Goal: Task Accomplishment & Management: Manage account settings

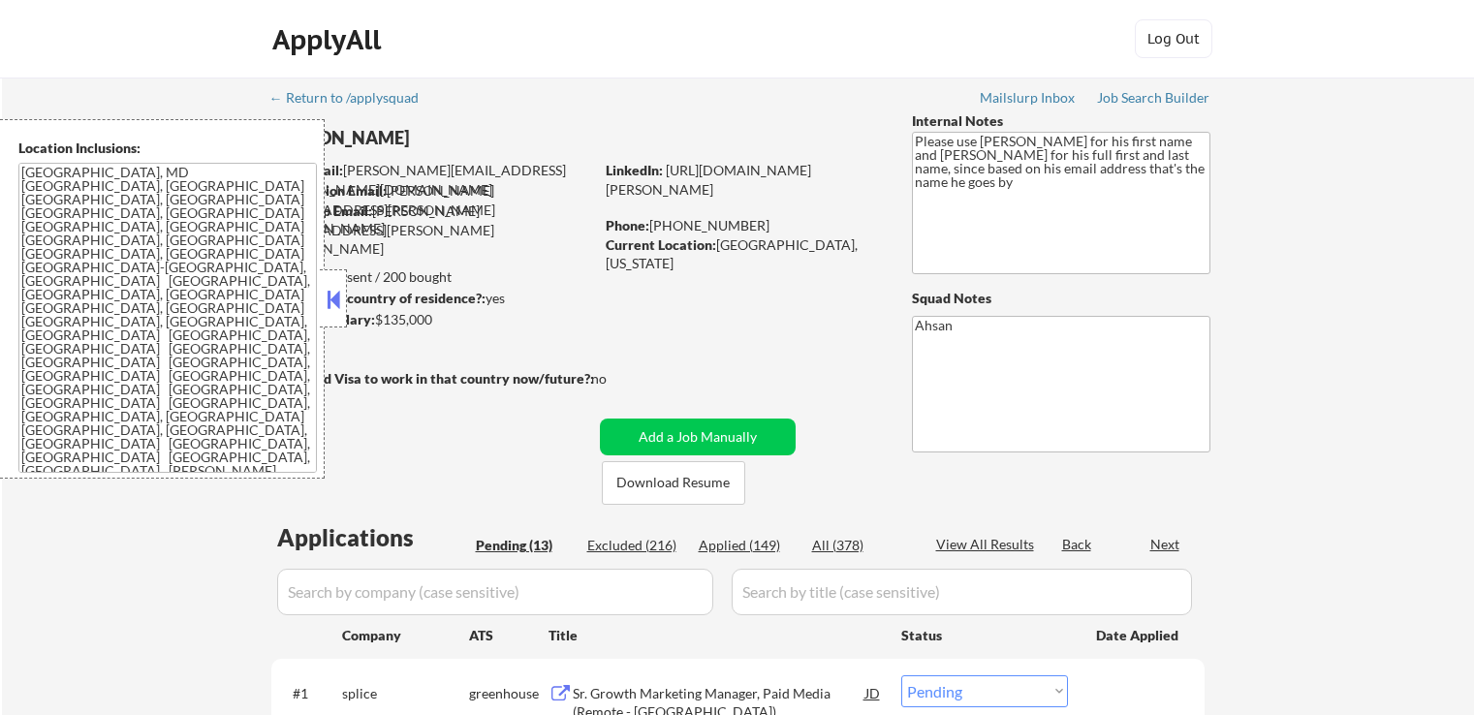
select select ""pending""
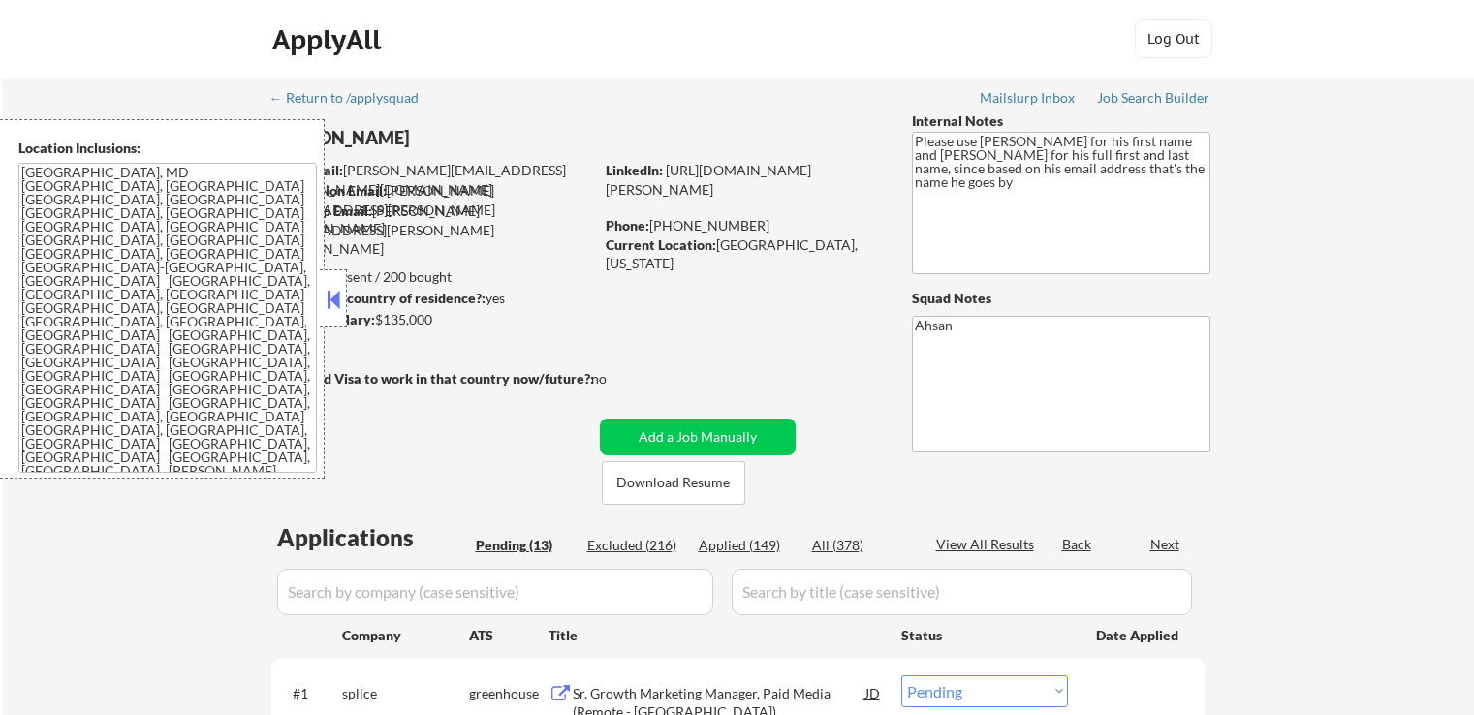
select select ""pending""
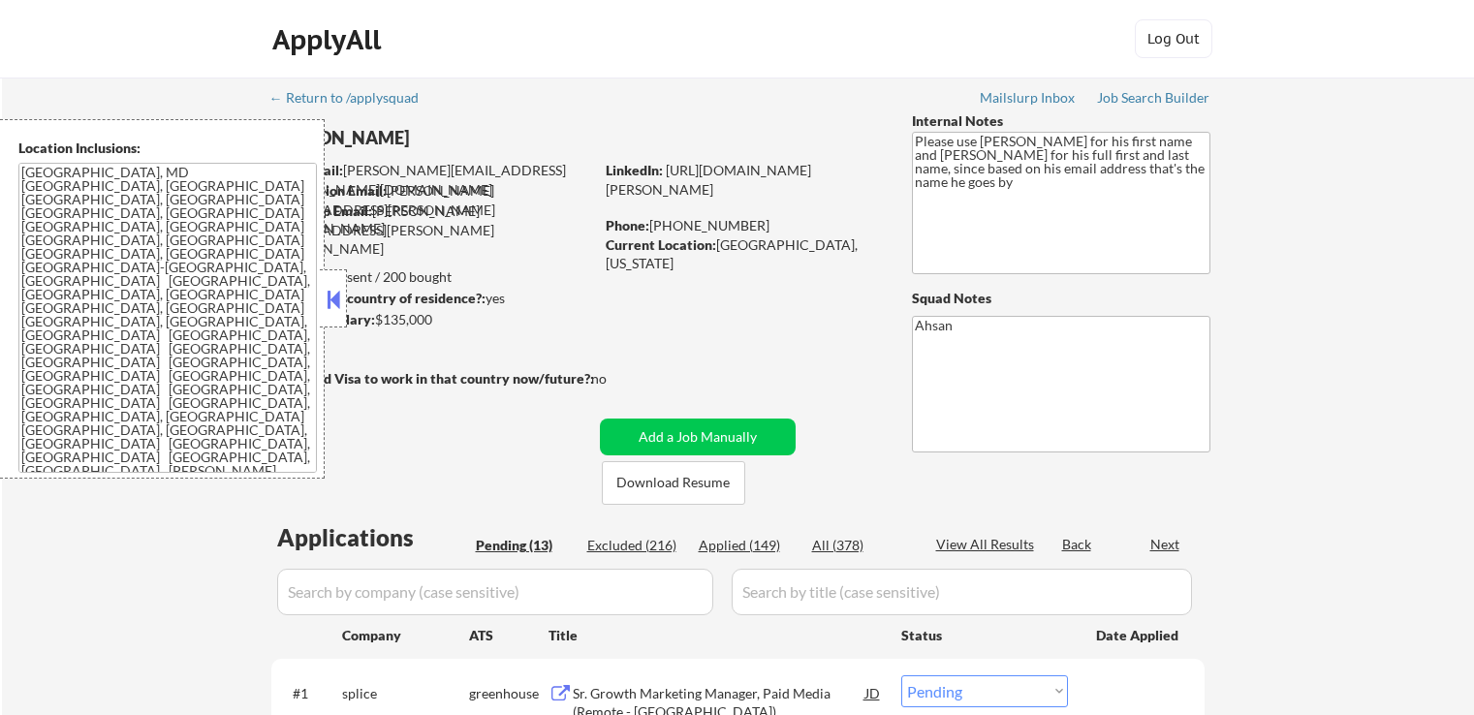
select select ""pending""
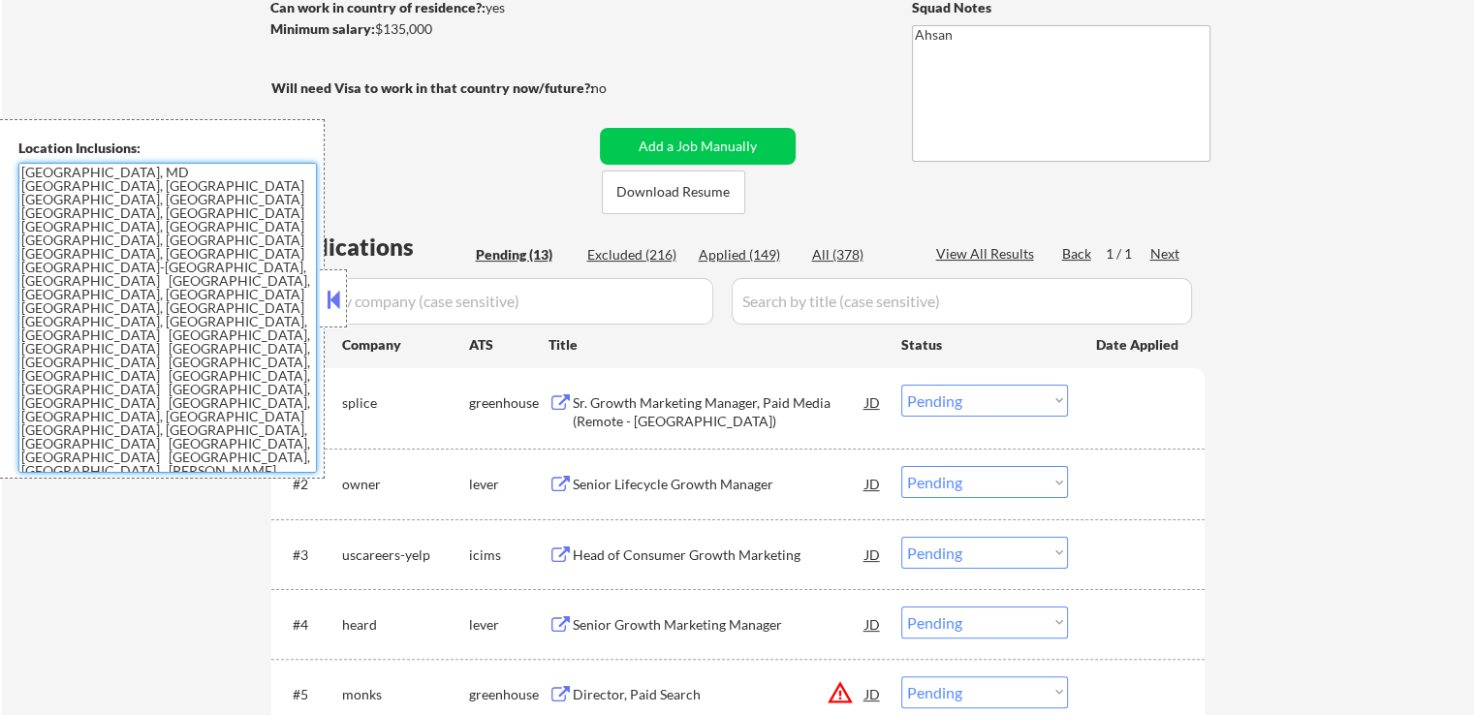
drag, startPoint x: 193, startPoint y: 321, endPoint x: 18, endPoint y: 170, distance: 230.8
click at [18, 170] on textarea "[GEOGRAPHIC_DATA], MD [GEOGRAPHIC_DATA], [GEOGRAPHIC_DATA] [GEOGRAPHIC_DATA], […" at bounding box center [167, 318] width 298 height 310
click at [184, 289] on textarea "[GEOGRAPHIC_DATA], MD [GEOGRAPHIC_DATA], [GEOGRAPHIC_DATA] [GEOGRAPHIC_DATA], […" at bounding box center [167, 318] width 298 height 310
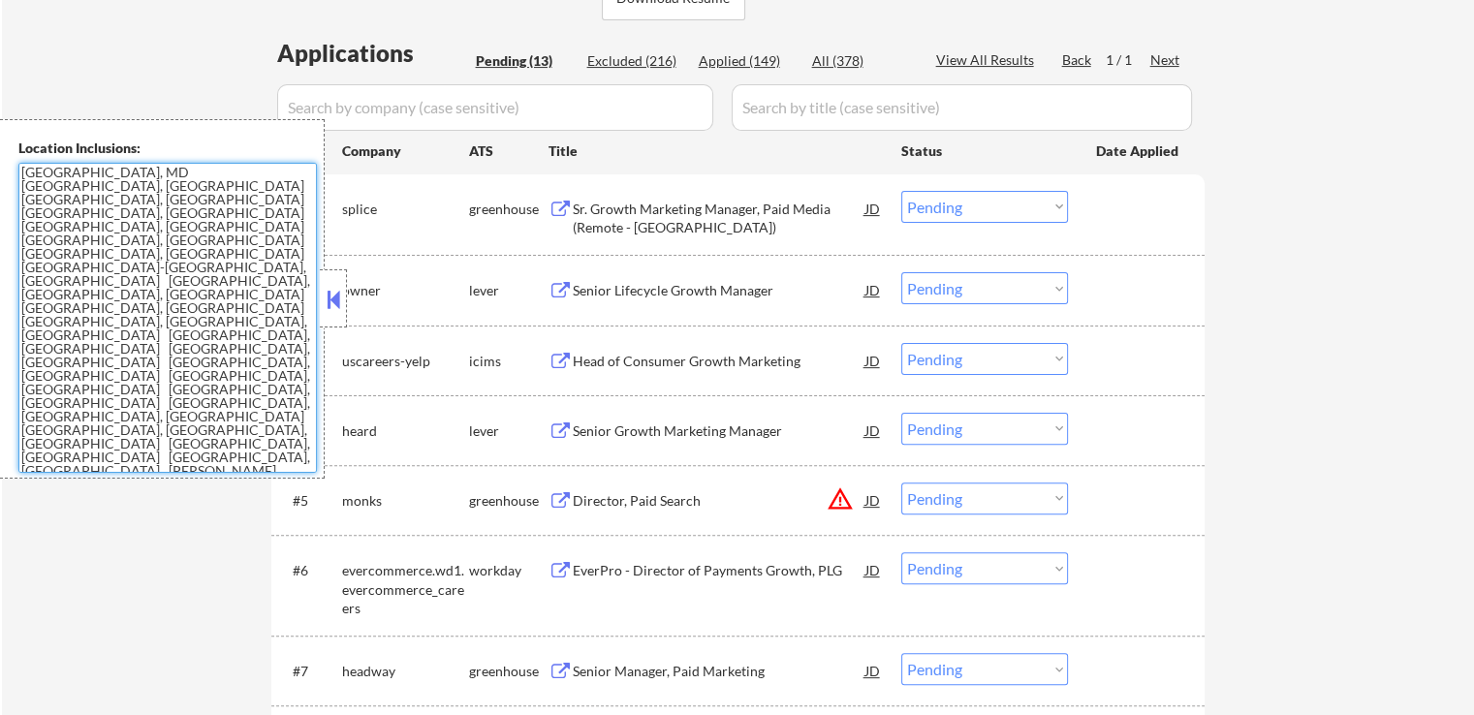
scroll to position [581, 0]
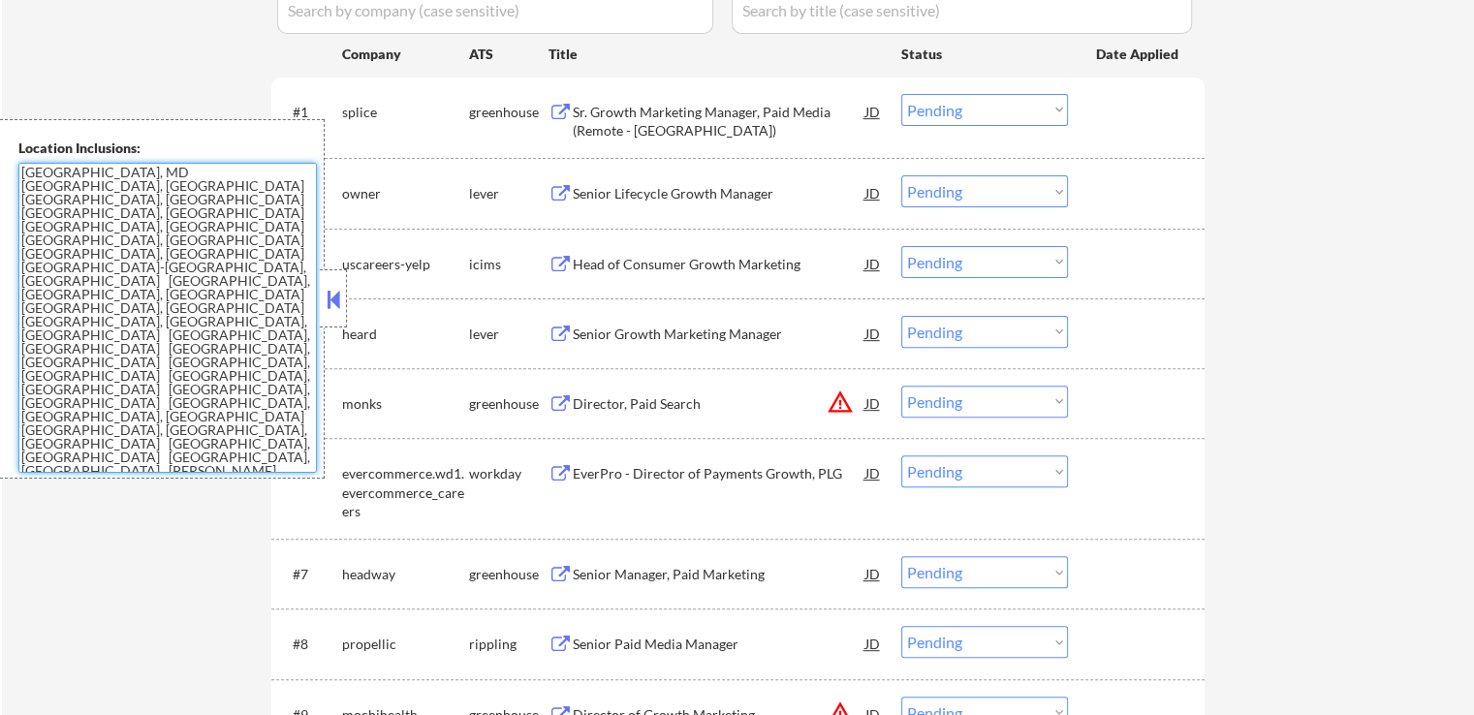
click at [612, 126] on div "Sr. Growth Marketing Manager, Paid Media (Remote - [GEOGRAPHIC_DATA])" at bounding box center [719, 122] width 293 height 38
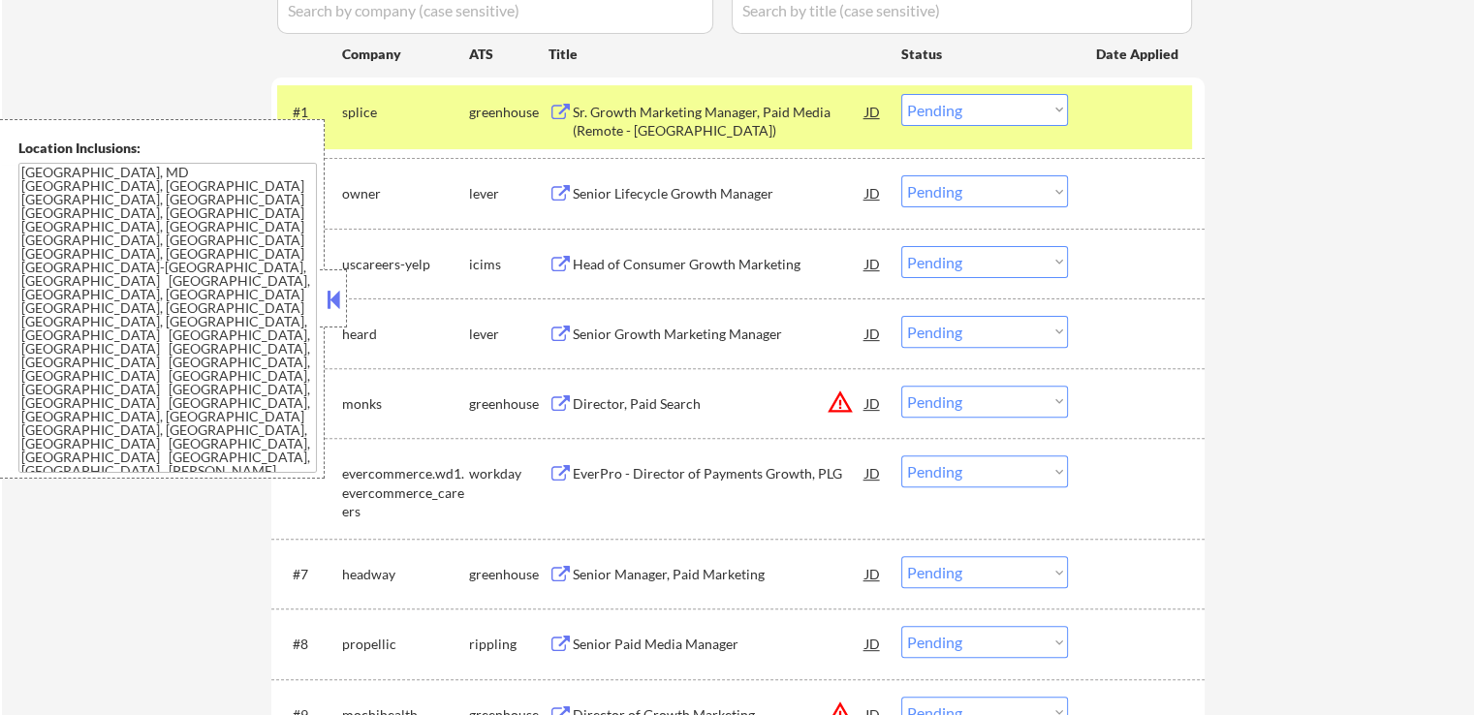
click at [561, 195] on button at bounding box center [560, 194] width 24 height 18
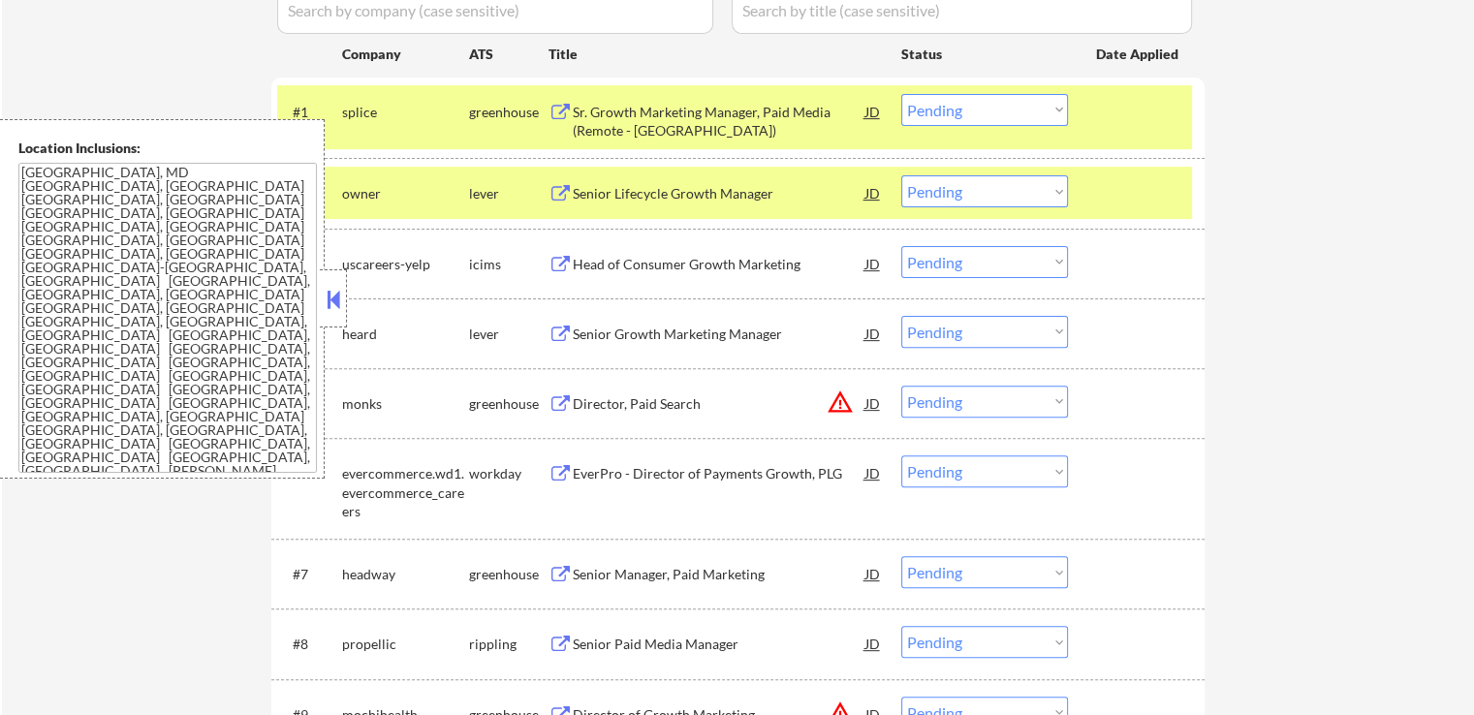
click at [571, 335] on button at bounding box center [560, 335] width 24 height 18
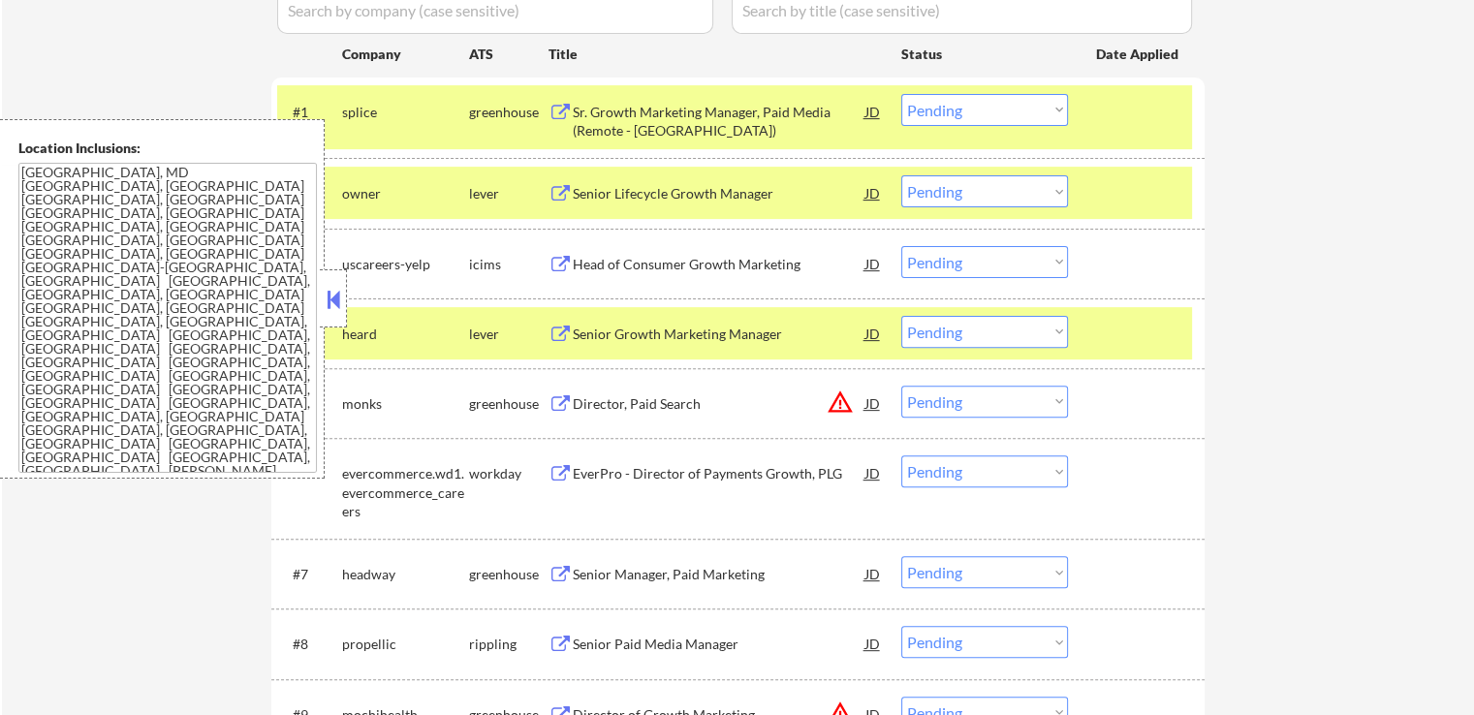
click at [953, 119] on select "Choose an option... Pending Applied Excluded (Questions) Excluded (Expired) Exc…" at bounding box center [984, 110] width 167 height 32
click at [901, 94] on select "Choose an option... Pending Applied Excluded (Questions) Excluded (Expired) Exc…" at bounding box center [984, 110] width 167 height 32
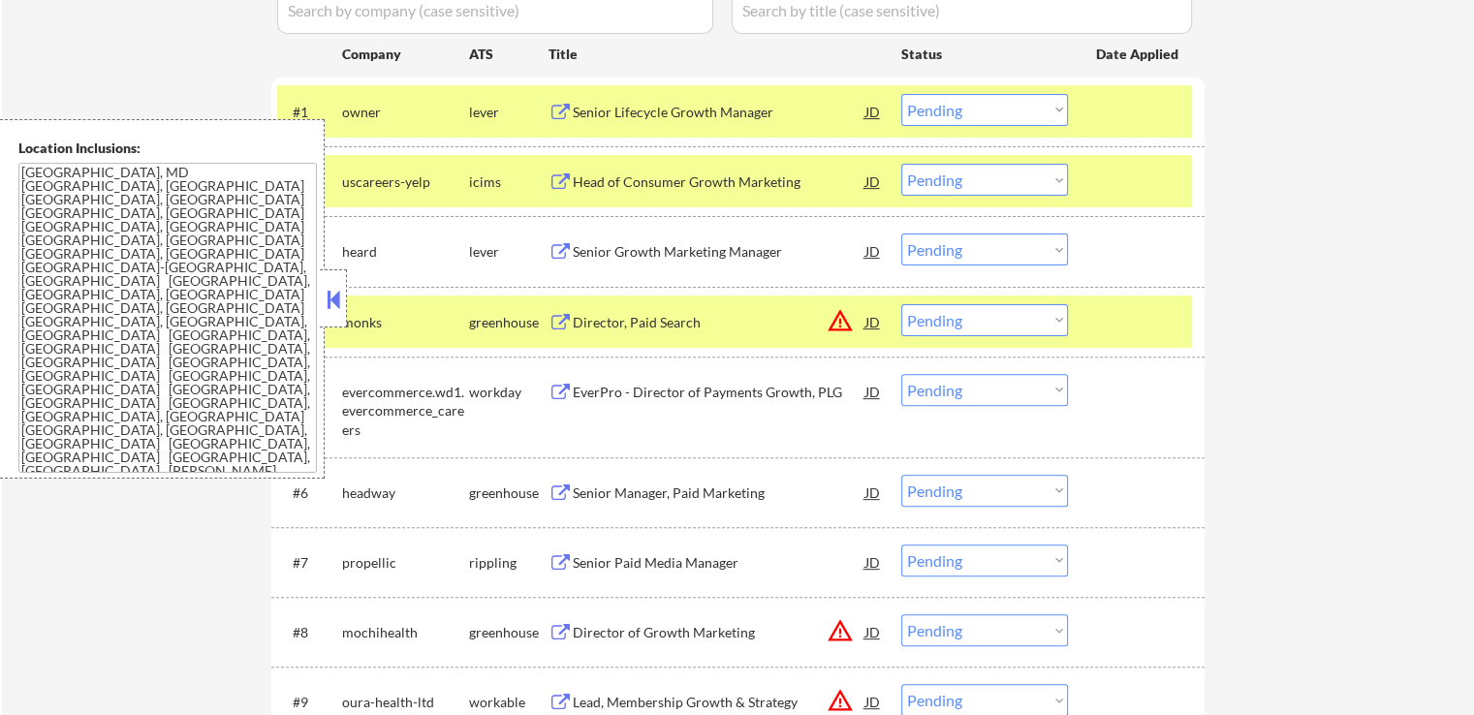
click at [969, 115] on select "Choose an option... Pending Applied Excluded (Questions) Excluded (Expired) Exc…" at bounding box center [984, 110] width 167 height 32
click at [901, 94] on select "Choose an option... Pending Applied Excluded (Questions) Excluded (Expired) Exc…" at bounding box center [984, 110] width 167 height 32
select select ""pending""
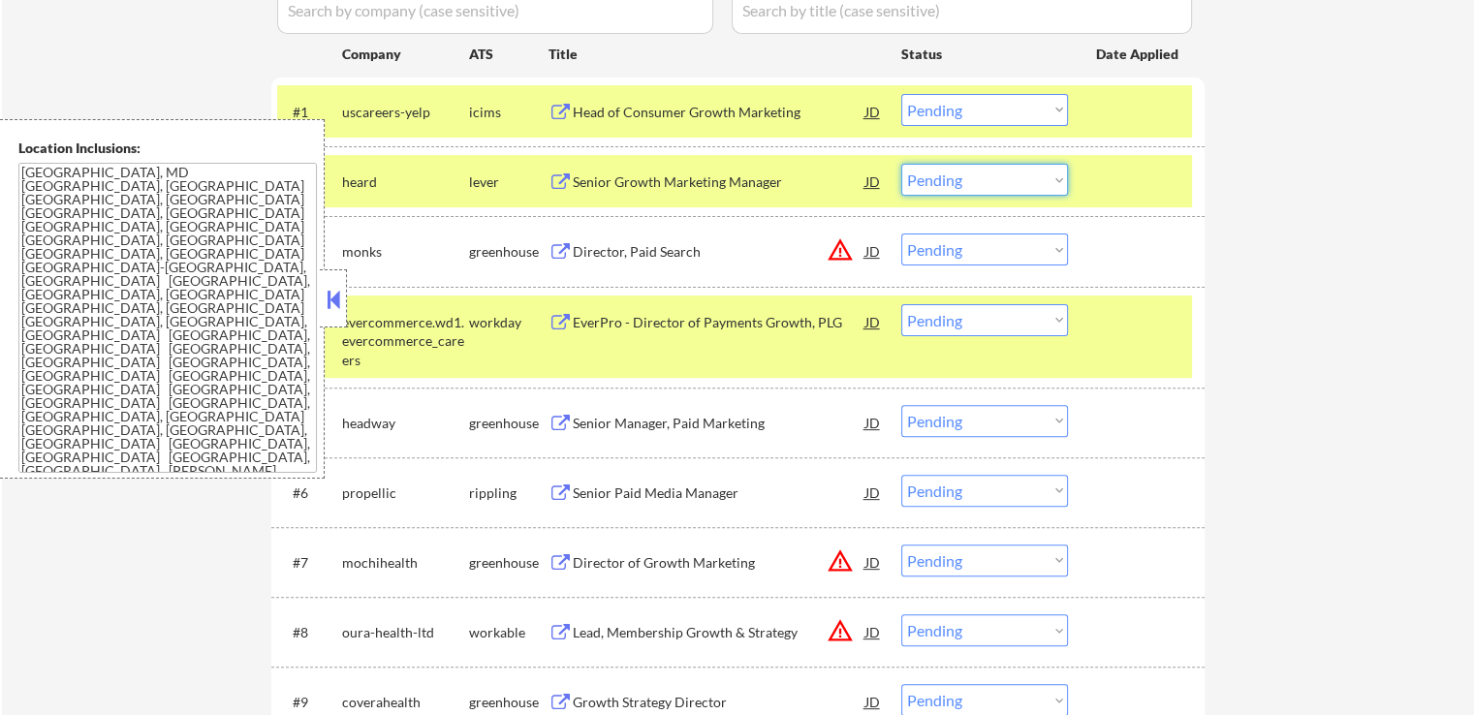
click at [916, 175] on select "Choose an option... Pending Applied Excluded (Questions) Excluded (Expired) Exc…" at bounding box center [984, 180] width 167 height 32
click at [901, 164] on select "Choose an option... Pending Applied Excluded (Questions) Excluded (Expired) Exc…" at bounding box center [984, 180] width 167 height 32
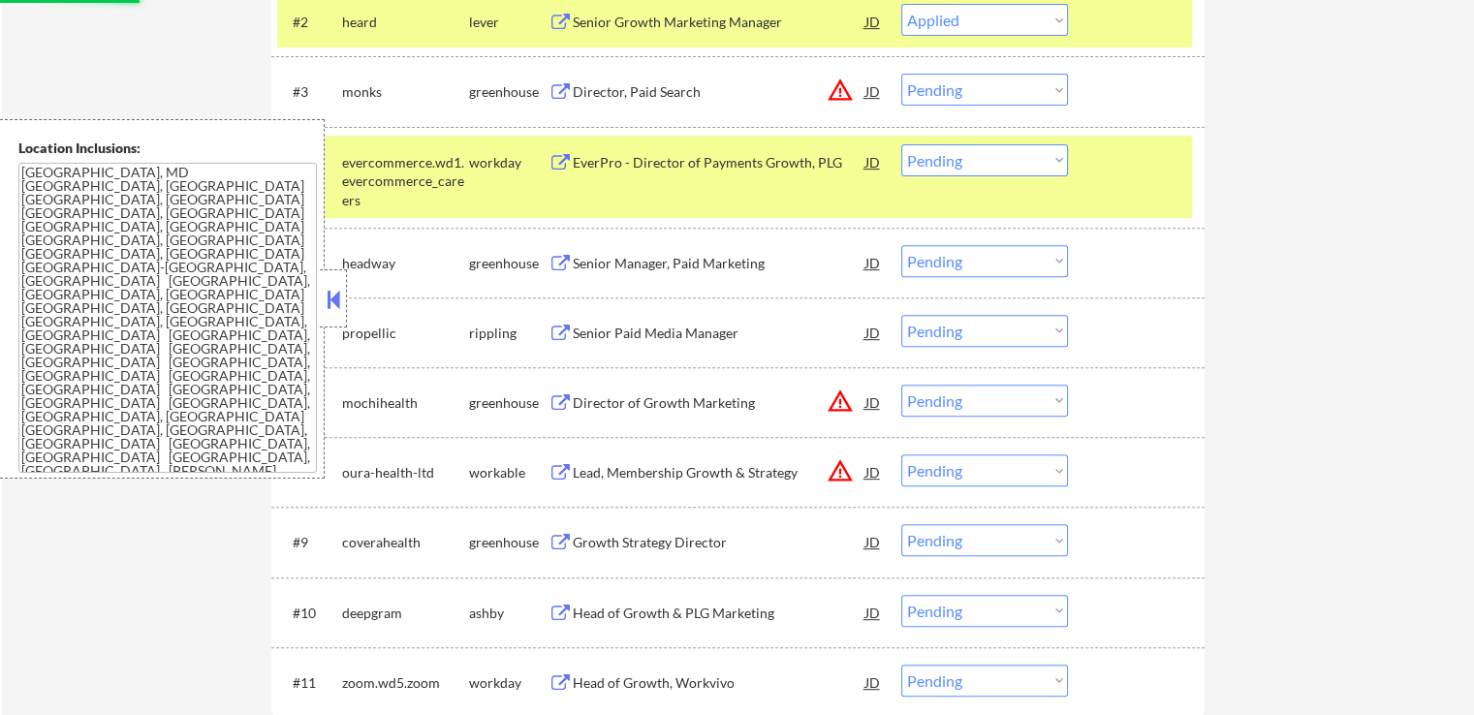
scroll to position [775, 0]
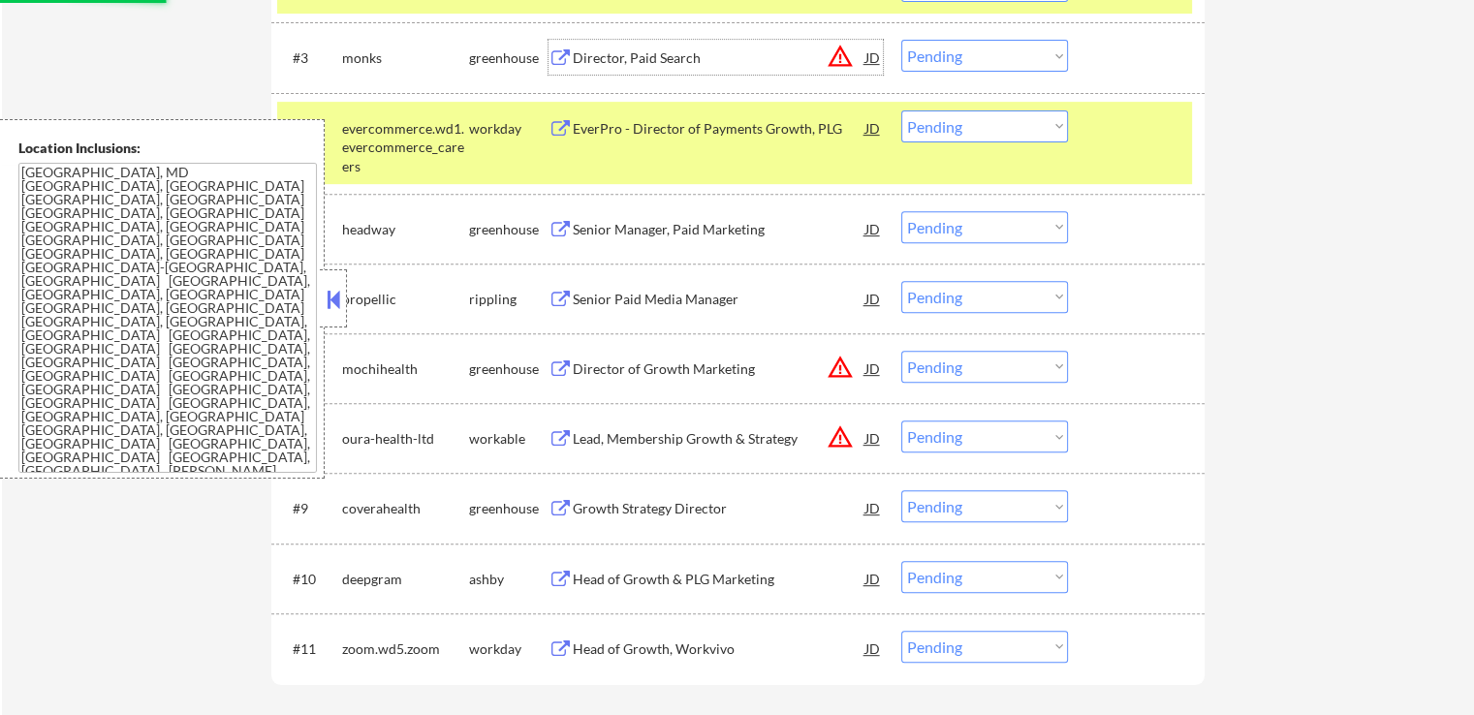
click at [620, 58] on div "Director, Paid Search" at bounding box center [719, 57] width 293 height 19
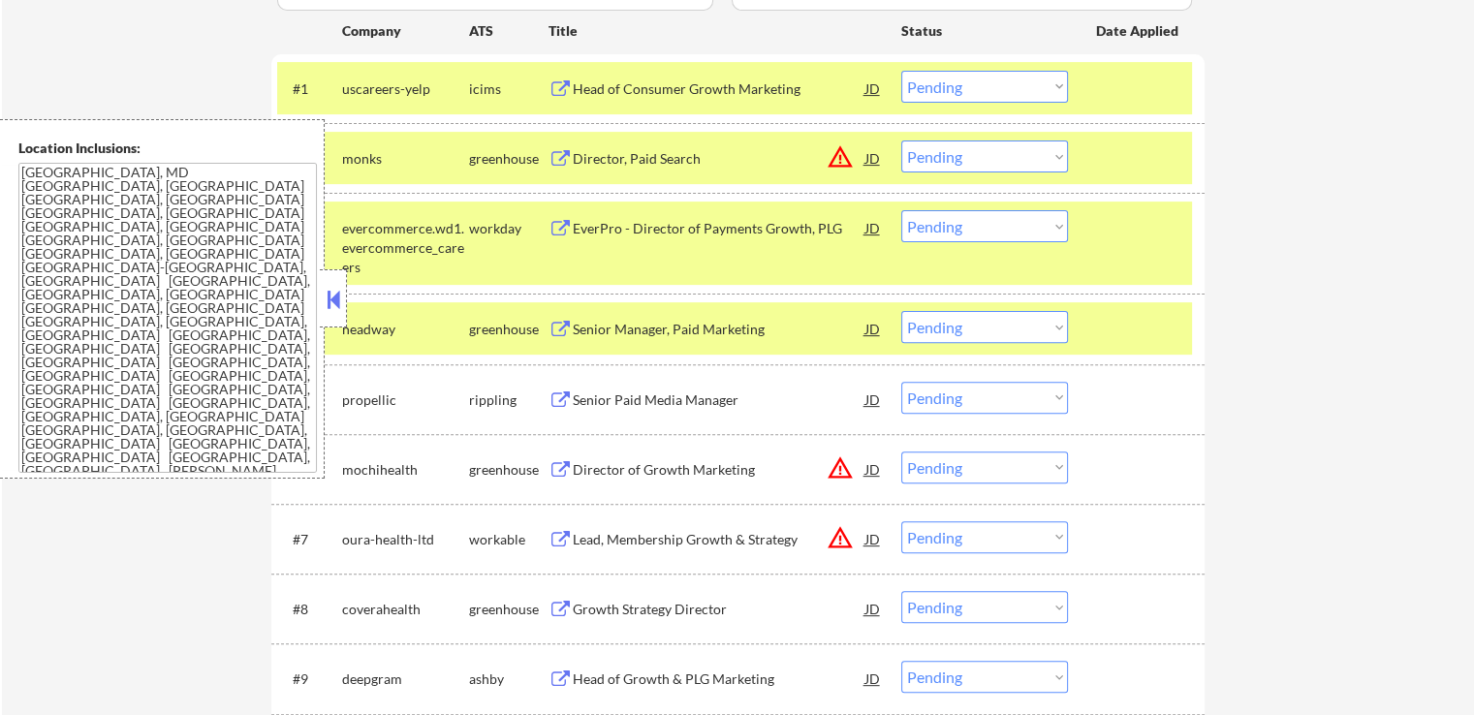
scroll to position [678, 0]
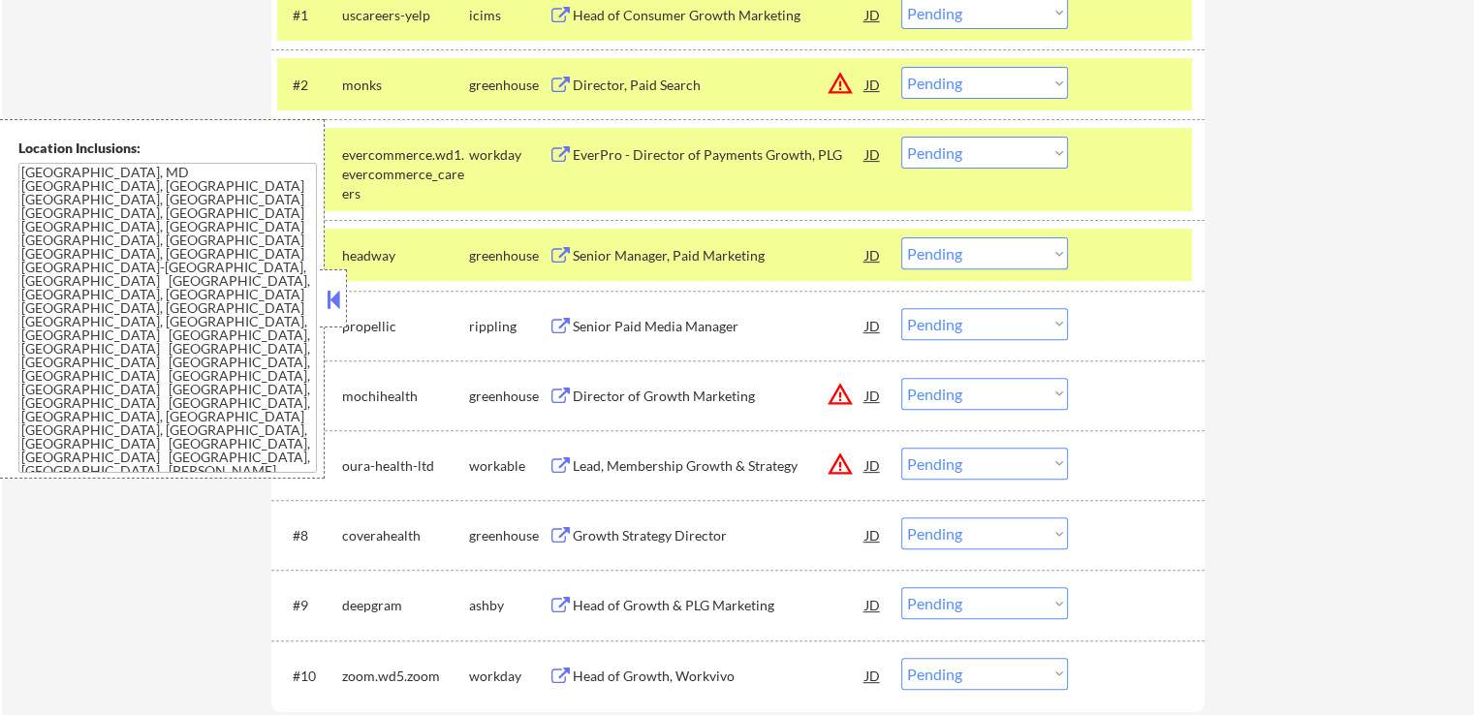
click at [964, 87] on select "Choose an option... Pending Applied Excluded (Questions) Excluded (Expired) Exc…" at bounding box center [984, 83] width 167 height 32
click at [901, 67] on select "Choose an option... Pending Applied Excluded (Questions) Excluded (Expired) Exc…" at bounding box center [984, 83] width 167 height 32
select select ""pending""
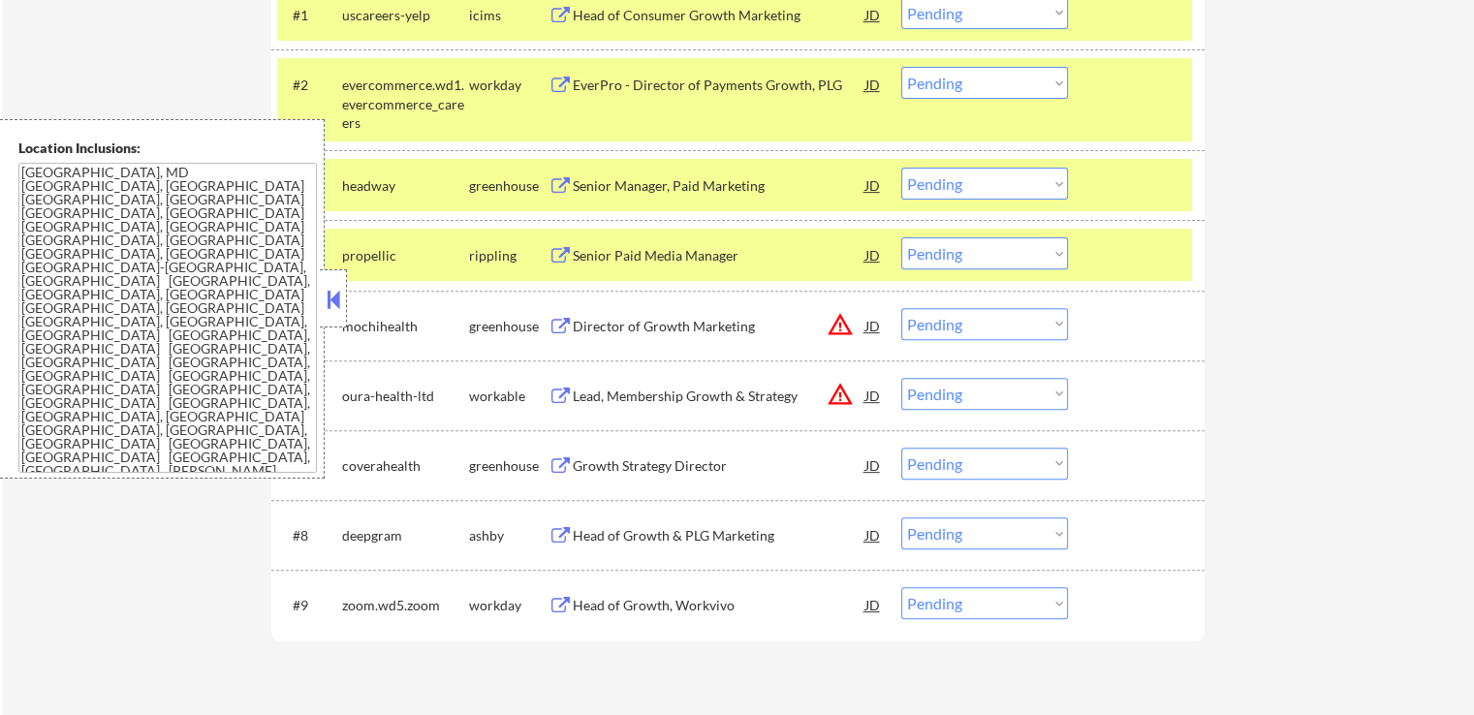
click at [1218, 174] on div "← Return to /applysquad Mailslurp Inbox Job Search Builder [PERSON_NAME] User E…" at bounding box center [738, 54] width 967 height 1311
click at [1153, 179] on div at bounding box center [1138, 185] width 85 height 35
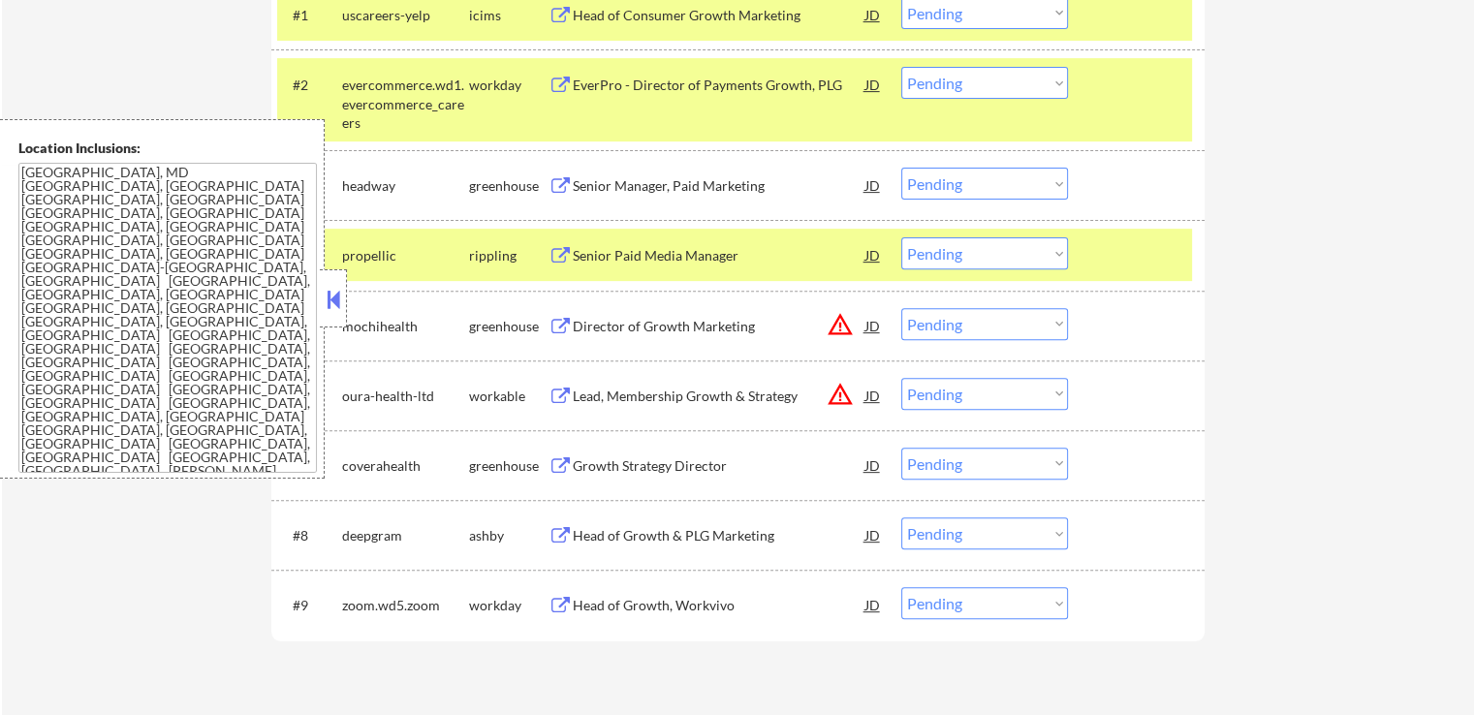
click at [1165, 243] on div at bounding box center [1138, 254] width 85 height 35
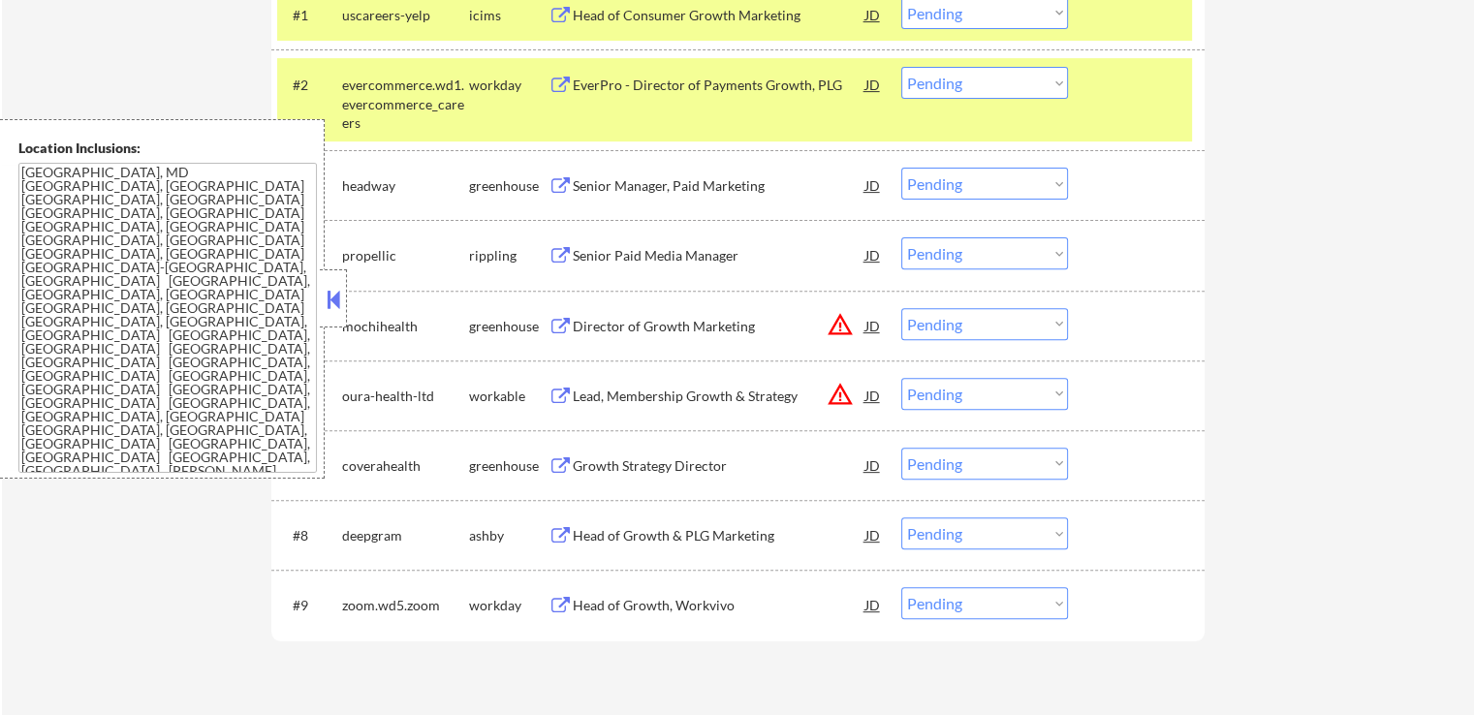
click at [1161, 83] on div at bounding box center [1138, 84] width 85 height 35
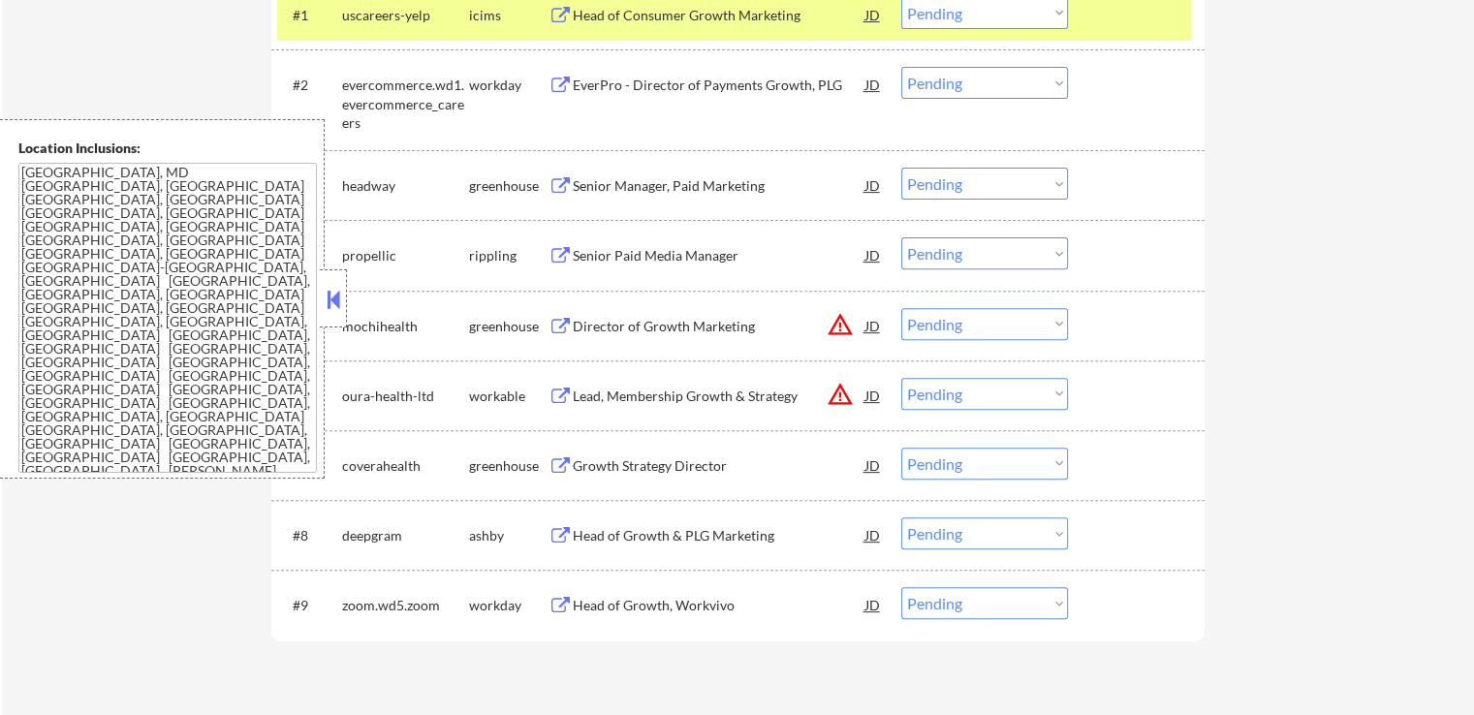
click at [569, 195] on button at bounding box center [560, 186] width 24 height 18
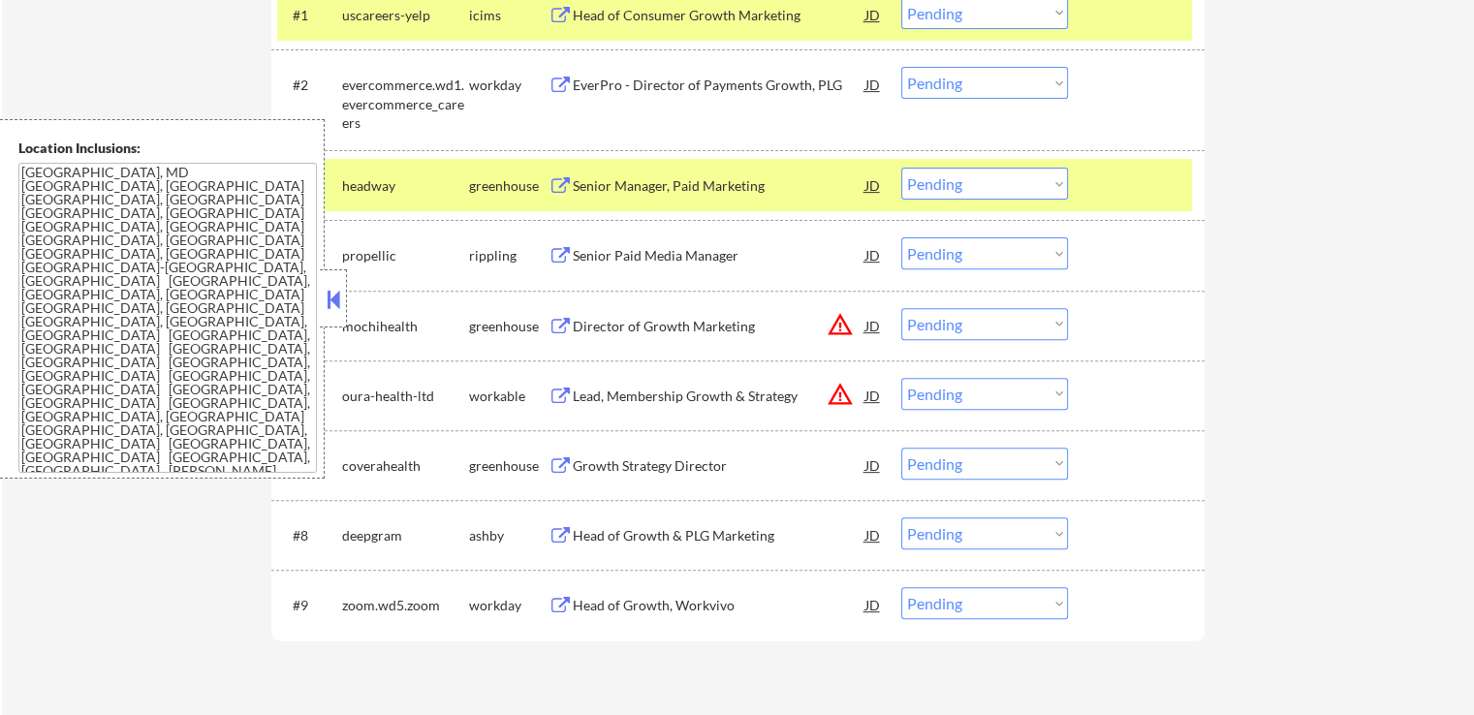
click at [559, 249] on button at bounding box center [560, 256] width 24 height 18
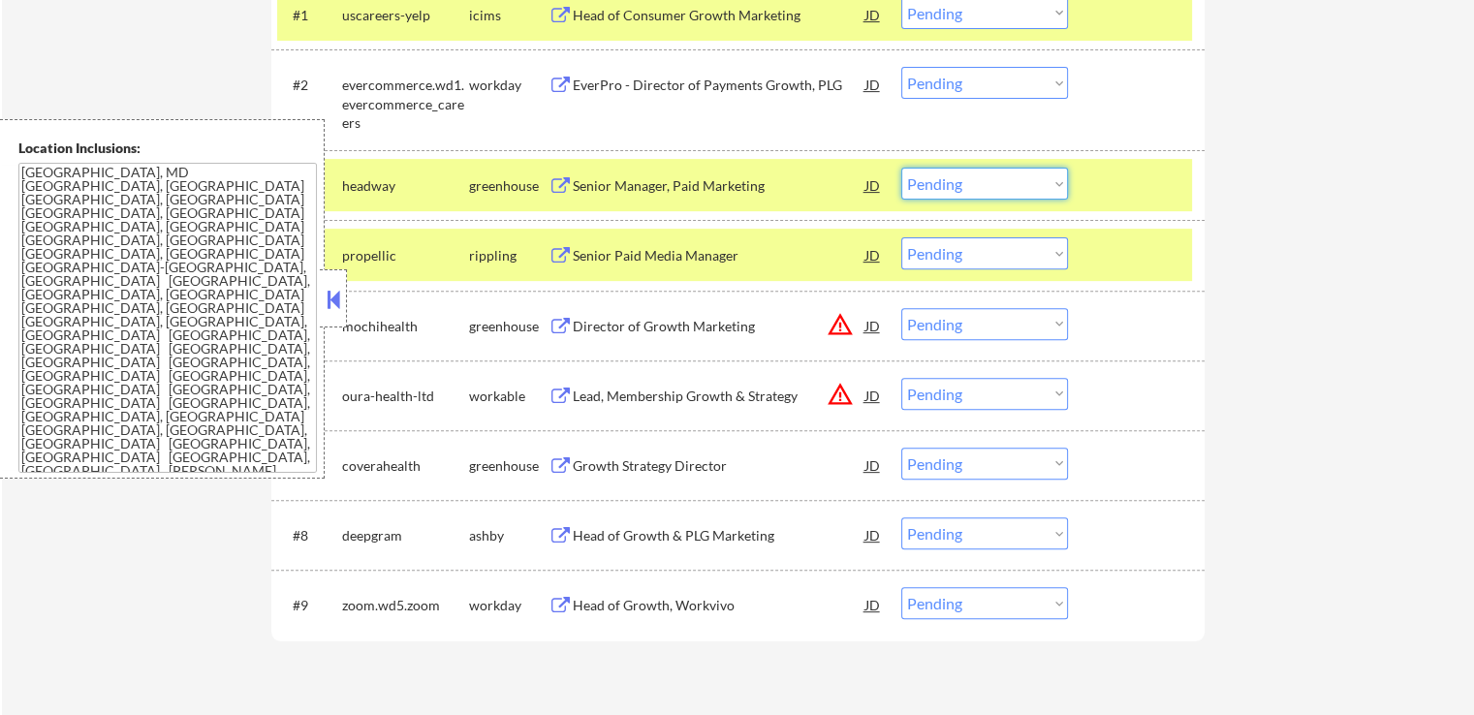
click at [918, 182] on select "Choose an option... Pending Applied Excluded (Questions) Excluded (Expired) Exc…" at bounding box center [984, 184] width 167 height 32
click at [901, 168] on select "Choose an option... Pending Applied Excluded (Questions) Excluded (Expired) Exc…" at bounding box center [984, 184] width 167 height 32
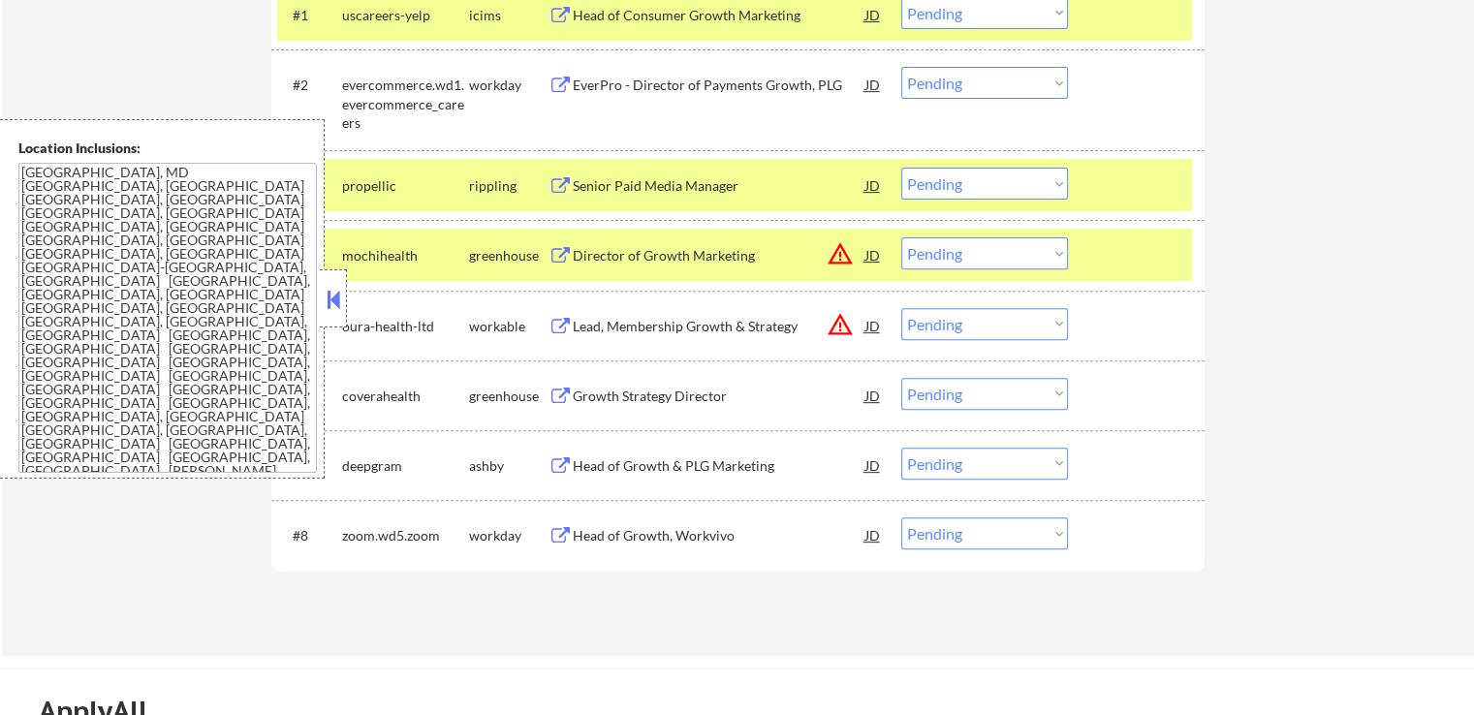
drag, startPoint x: 973, startPoint y: 185, endPoint x: 977, endPoint y: 198, distance: 13.2
click at [973, 185] on select "Choose an option... Pending Applied Excluded (Questions) Excluded (Expired) Exc…" at bounding box center [984, 184] width 167 height 32
click at [901, 168] on select "Choose an option... Pending Applied Excluded (Questions) Excluded (Expired) Exc…" at bounding box center [984, 184] width 167 height 32
click at [598, 258] on div "Director of Growth Marketing" at bounding box center [719, 255] width 293 height 19
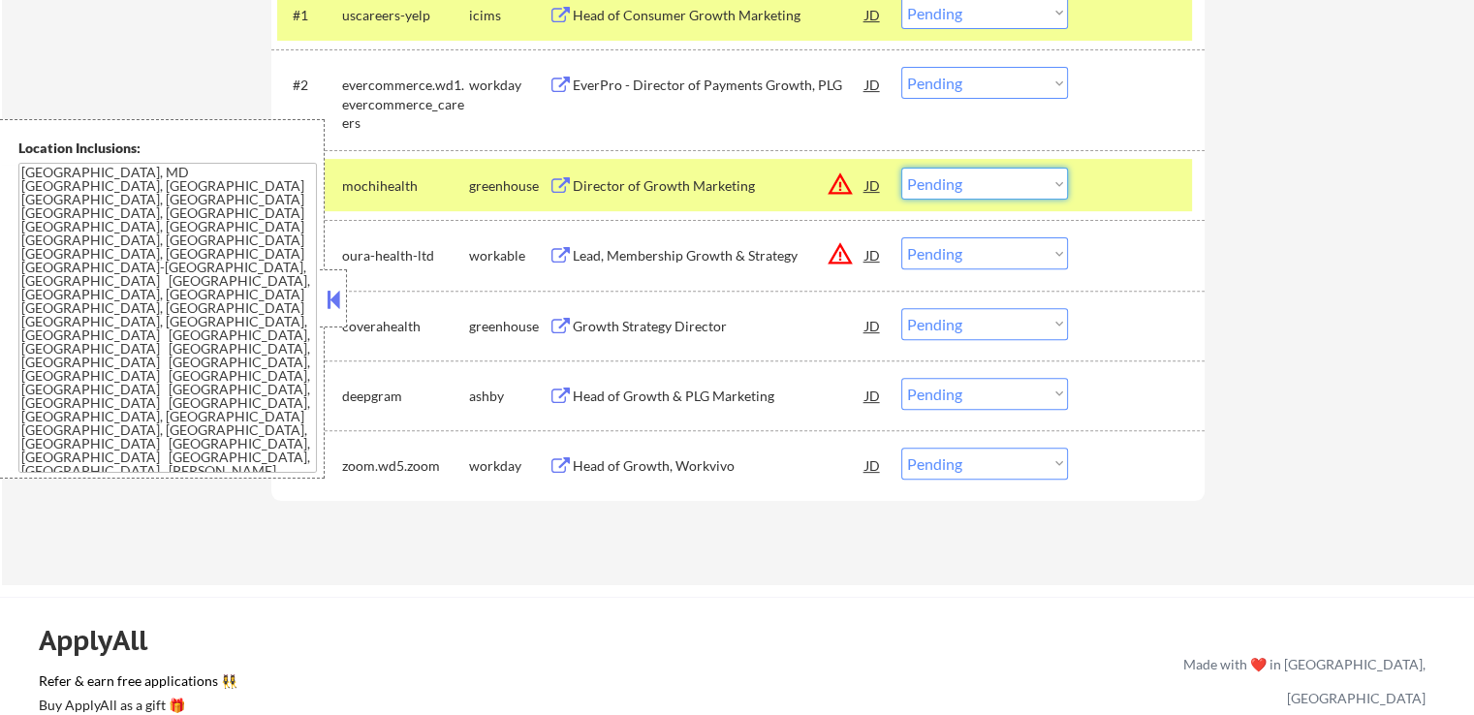
click at [946, 189] on select "Choose an option... Pending Applied Excluded (Questions) Excluded (Expired) Exc…" at bounding box center [984, 184] width 167 height 32
click at [901, 168] on select "Choose an option... Pending Applied Excluded (Questions) Excluded (Expired) Exc…" at bounding box center [984, 184] width 167 height 32
click at [624, 249] on div "Lead, Membership Growth & Strategy" at bounding box center [719, 255] width 293 height 19
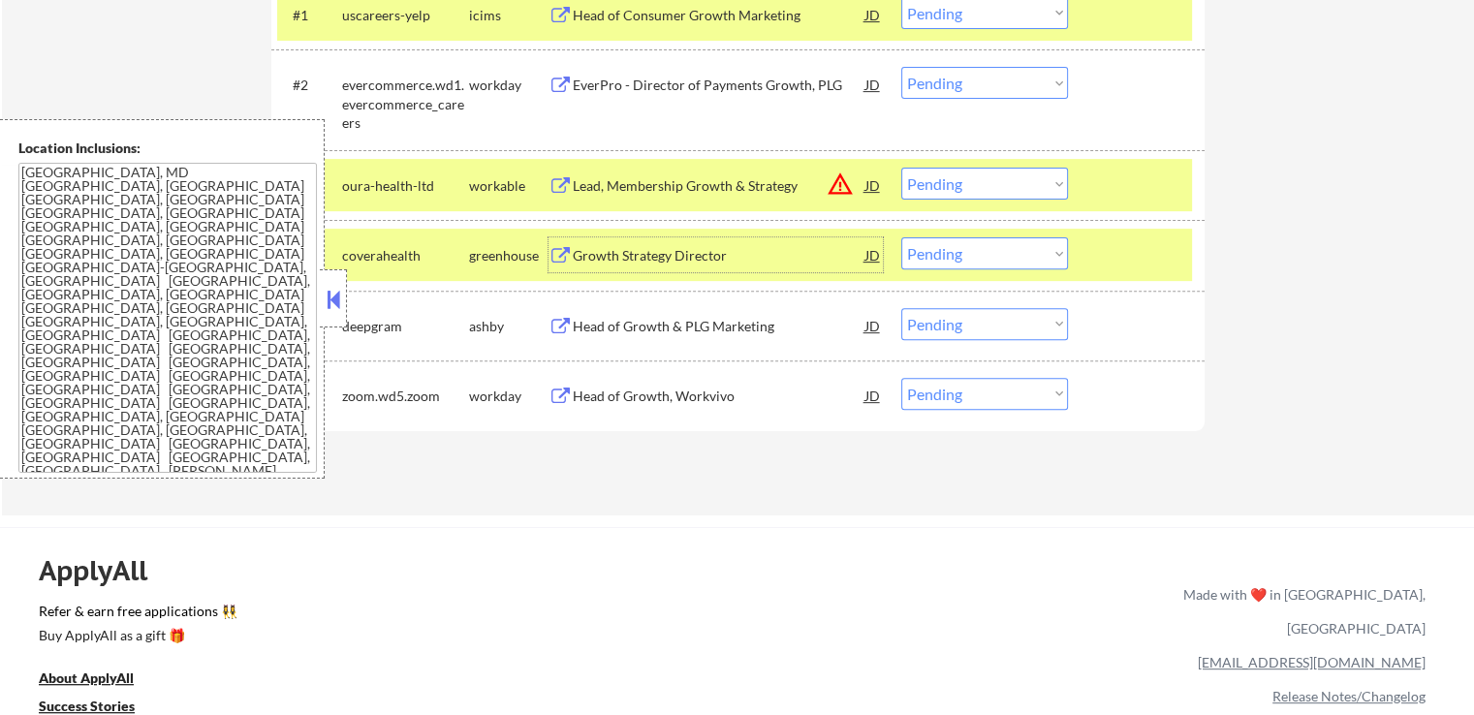
click at [596, 254] on div "Growth Strategy Director" at bounding box center [719, 255] width 293 height 19
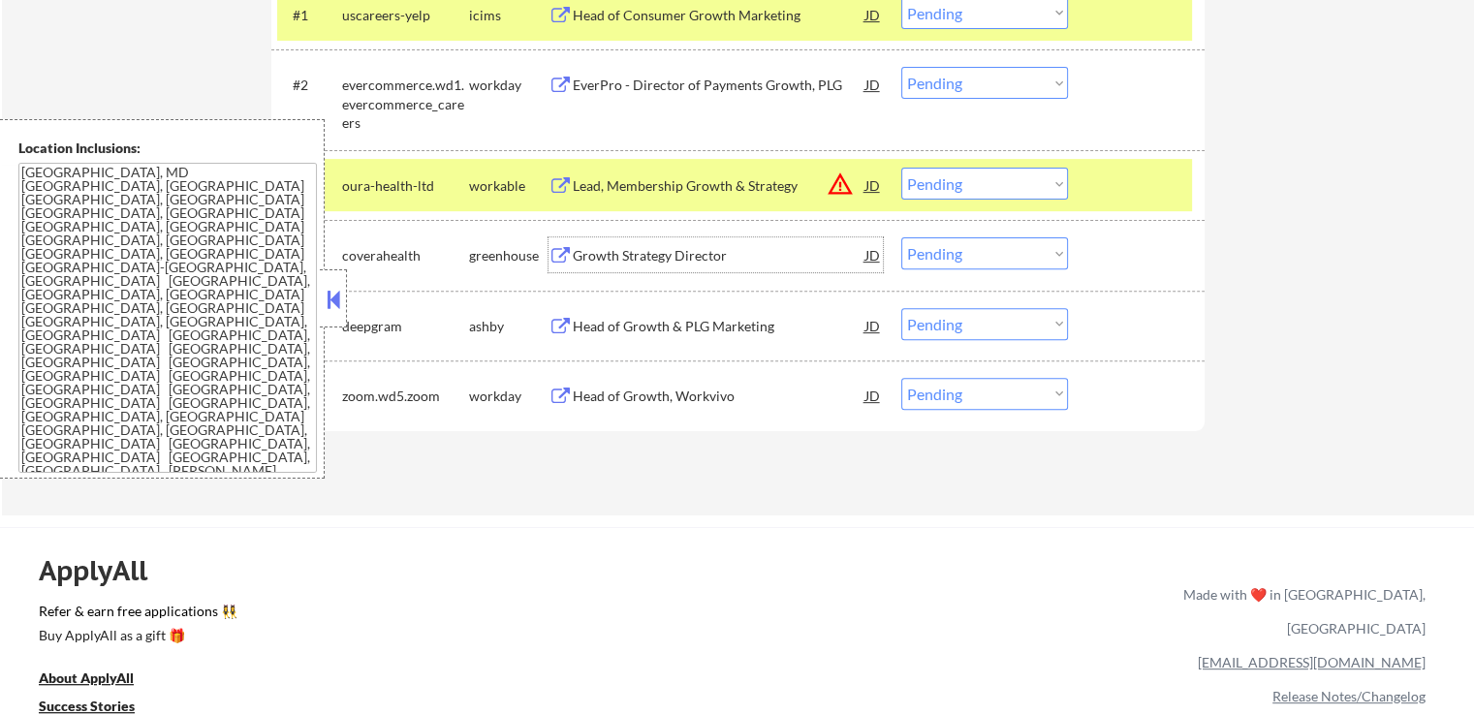
click at [925, 182] on select "Choose an option... Pending Applied Excluded (Questions) Excluded (Expired) Exc…" at bounding box center [984, 184] width 167 height 32
click at [901, 168] on select "Choose an option... Pending Applied Excluded (Questions) Excluded (Expired) Exc…" at bounding box center [984, 184] width 167 height 32
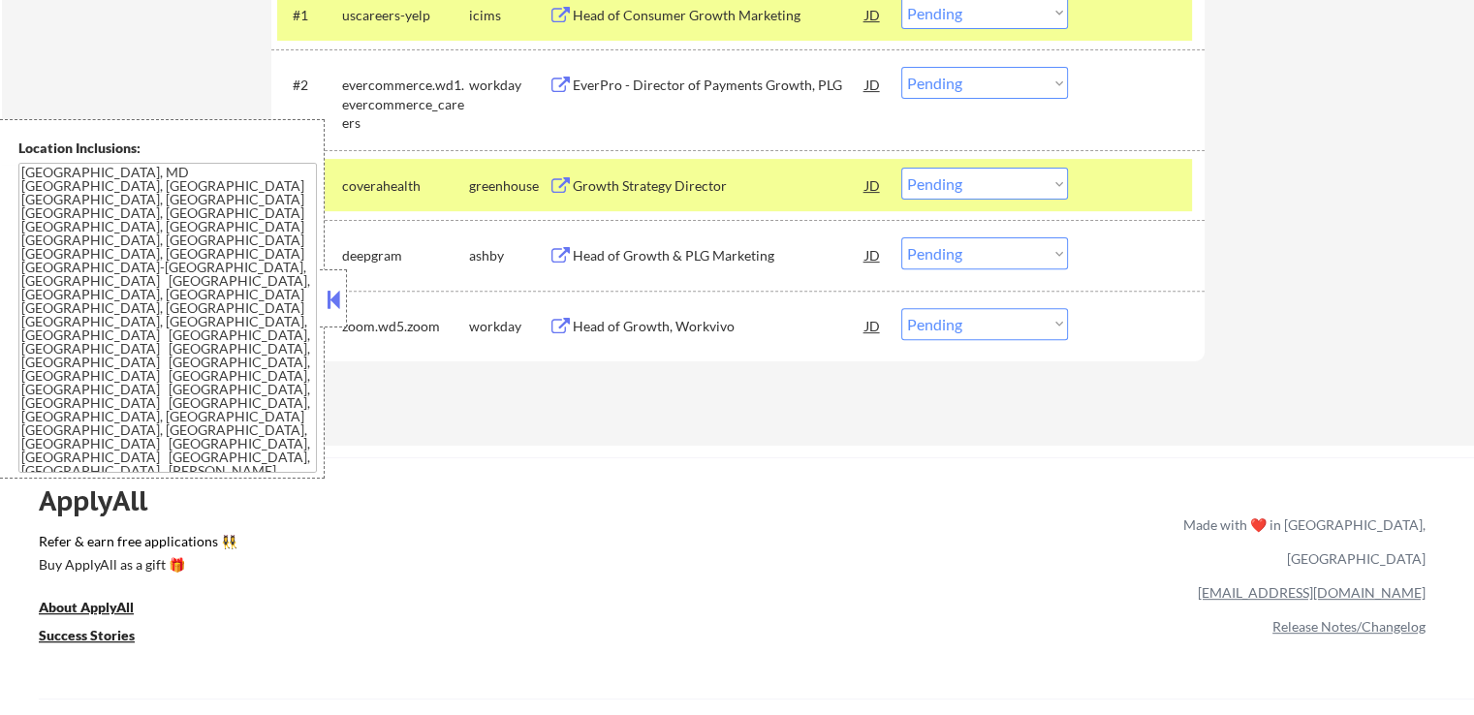
click at [946, 175] on select "Choose an option... Pending Applied Excluded (Questions) Excluded (Expired) Exc…" at bounding box center [984, 184] width 167 height 32
click at [901, 168] on select "Choose an option... Pending Applied Excluded (Questions) Excluded (Expired) Exc…" at bounding box center [984, 184] width 167 height 32
select select ""pending""
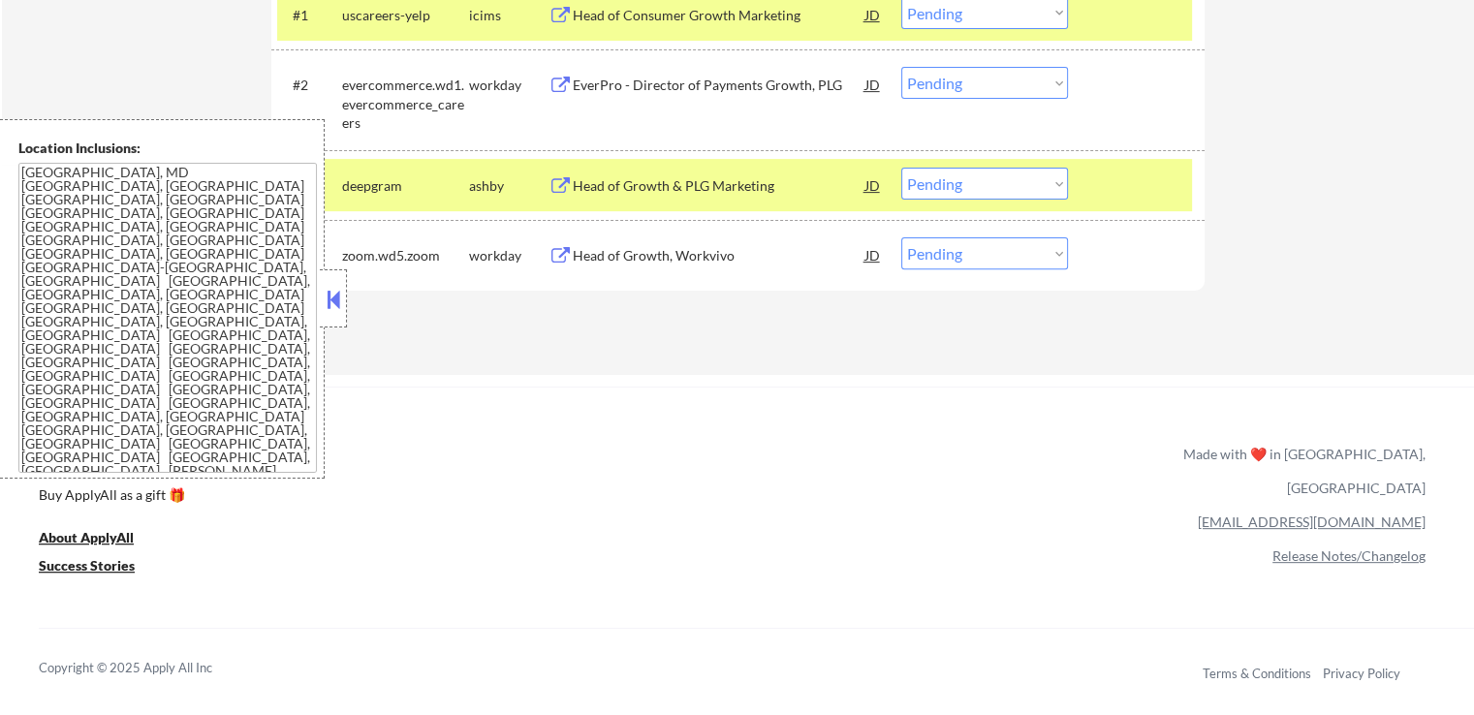
click at [572, 183] on button at bounding box center [560, 186] width 24 height 18
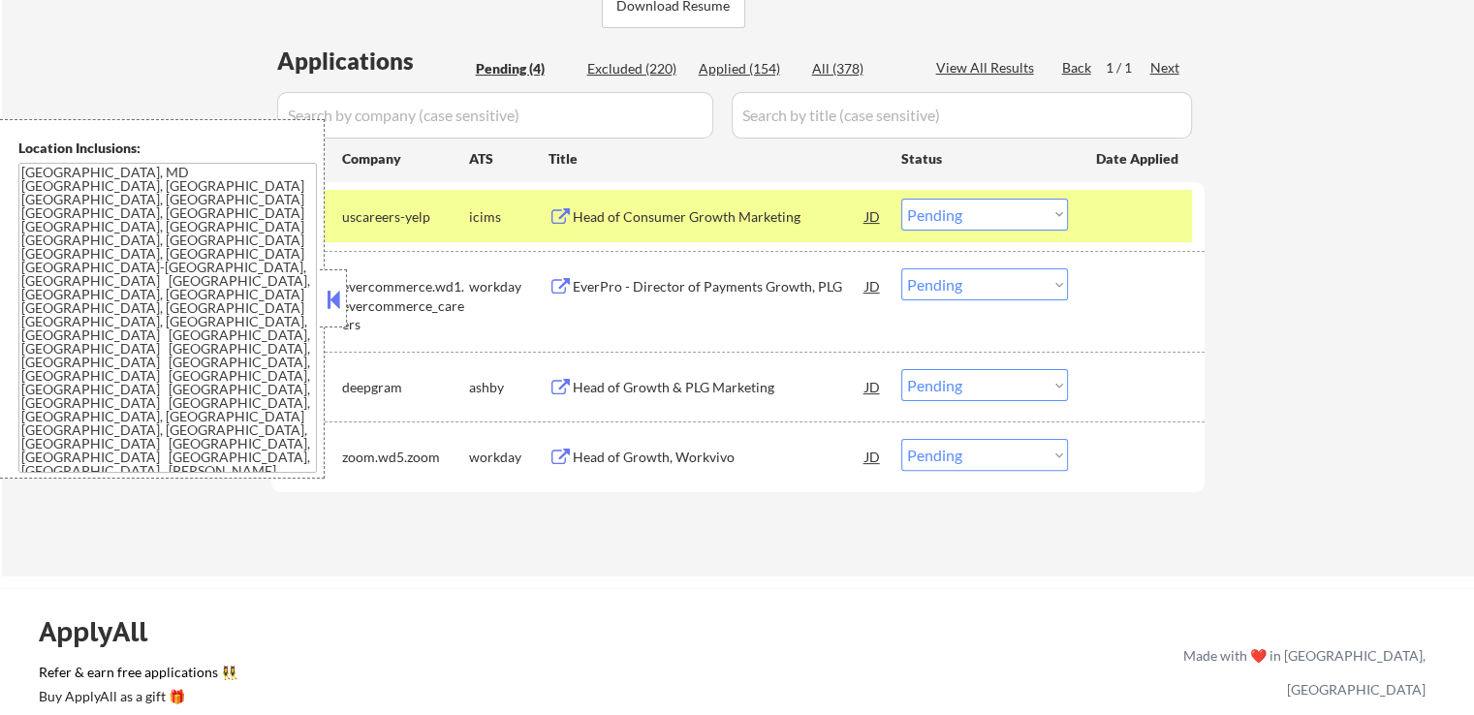
scroll to position [484, 0]
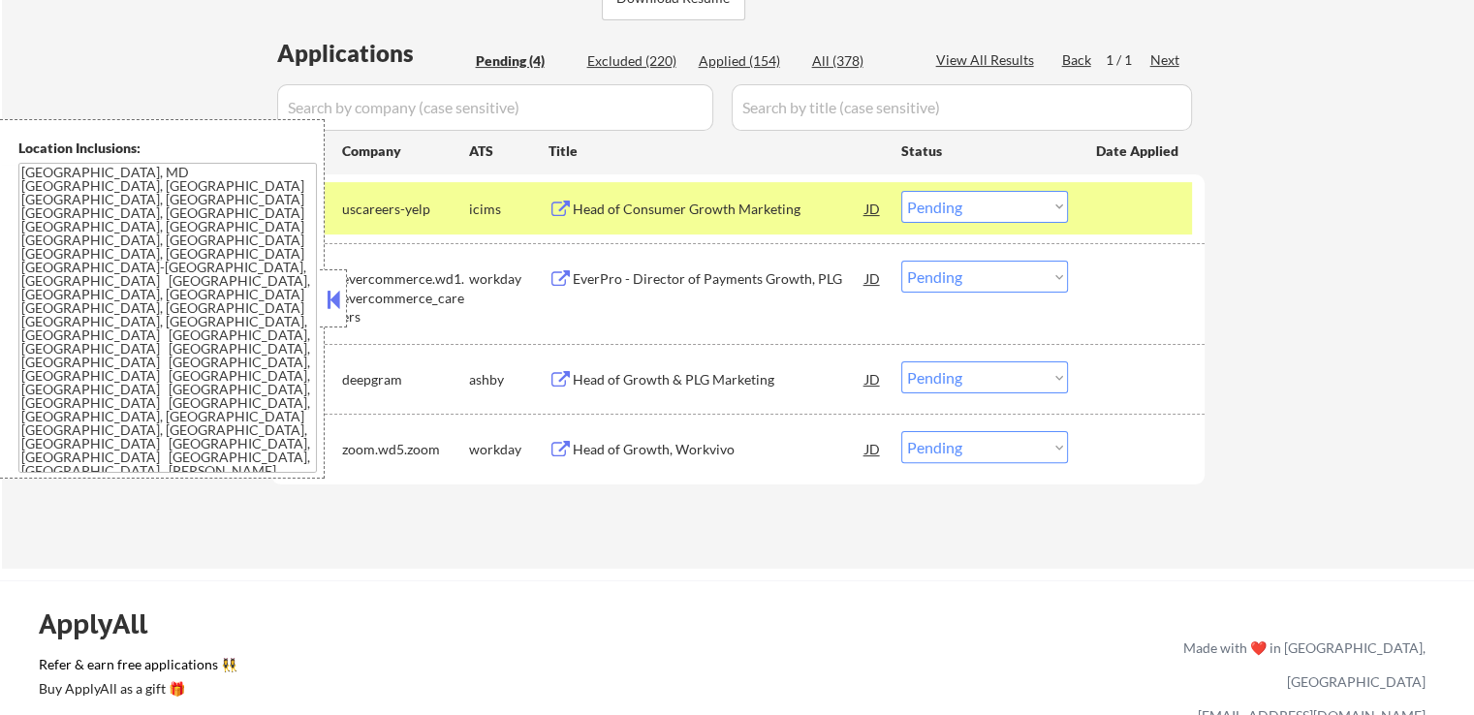
click at [333, 303] on button at bounding box center [333, 299] width 21 height 29
